Goal: Find specific page/section: Find specific page/section

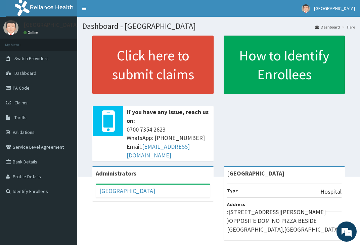
click at [37, 86] on link "PA Code" at bounding box center [38, 88] width 77 height 15
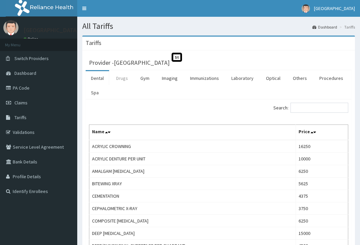
click at [120, 79] on link "Drugs" at bounding box center [122, 78] width 23 height 14
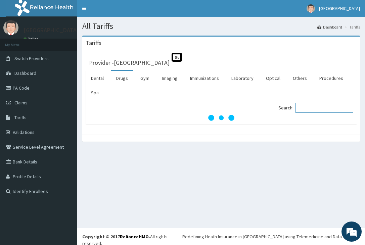
click at [314, 109] on input "Search:" at bounding box center [325, 108] width 58 height 10
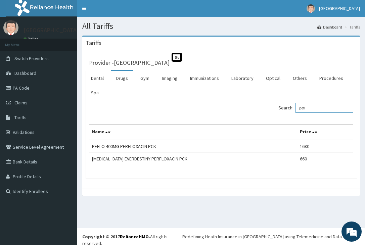
type input "pefl"
